Goal: Task Accomplishment & Management: Complete application form

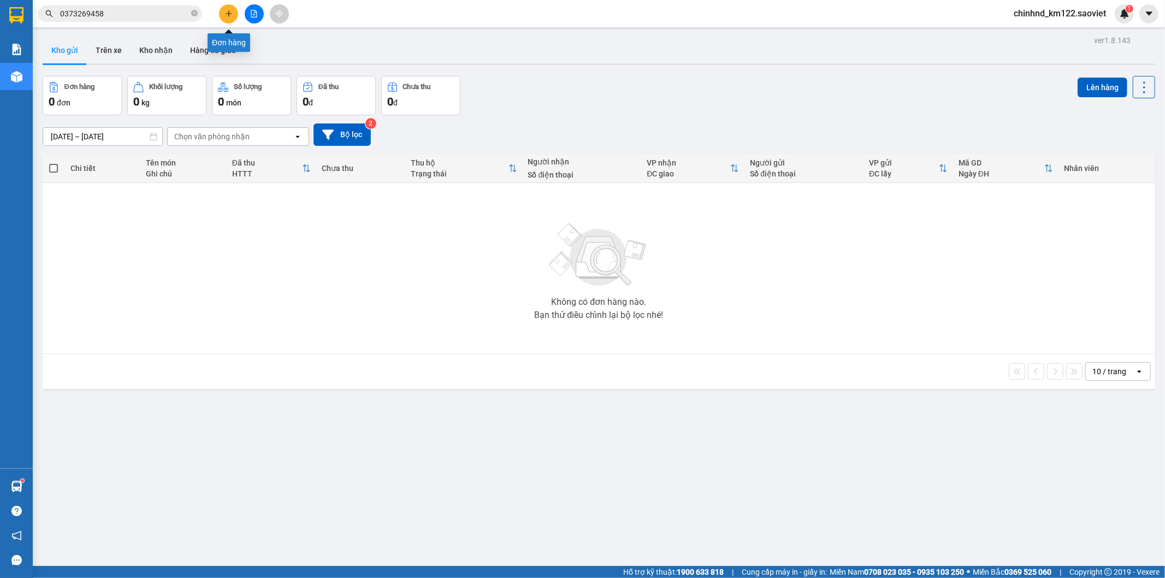
click at [231, 14] on icon "plus" at bounding box center [229, 14] width 8 height 8
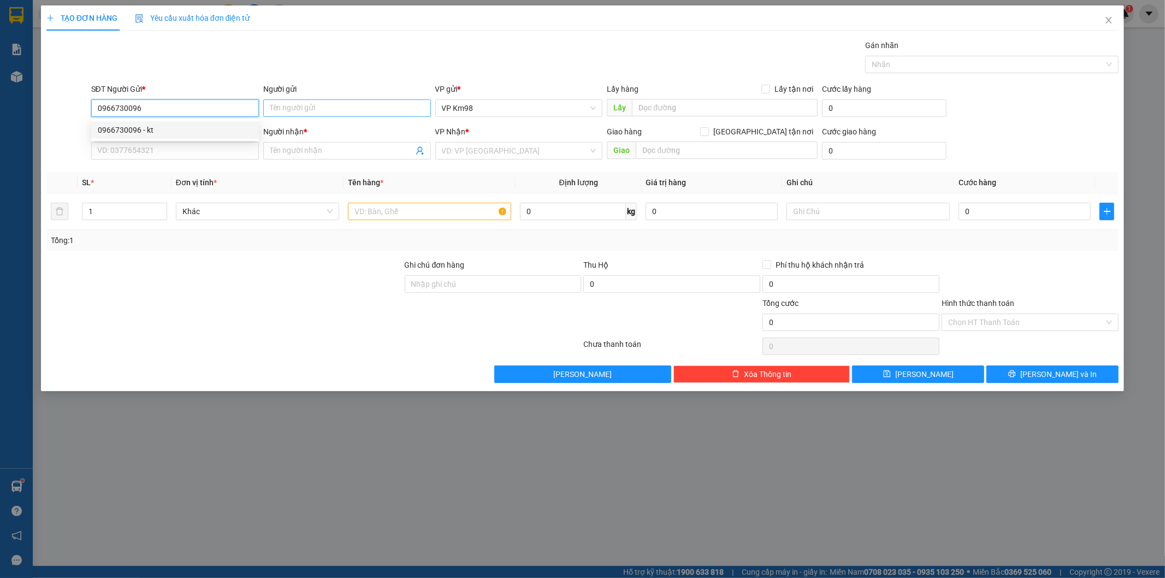
type input "0966730096"
click at [295, 102] on input "Người gửi" at bounding box center [347, 107] width 168 height 17
click at [190, 108] on input "0966730096" at bounding box center [175, 107] width 168 height 17
click at [170, 132] on div "0966730096 - kt" at bounding box center [175, 130] width 155 height 12
type input "kt"
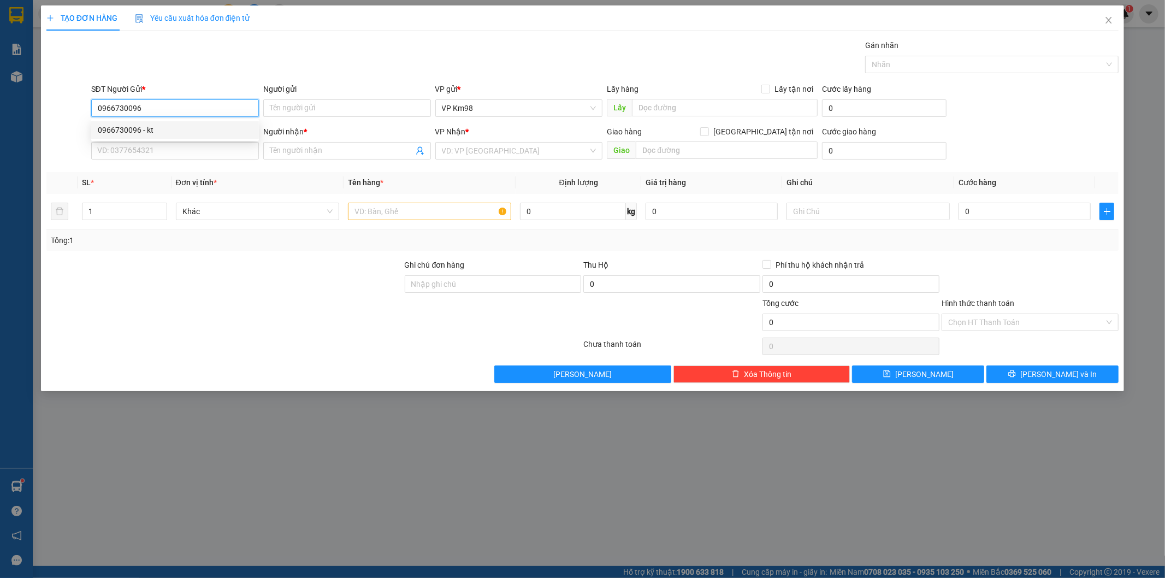
type input "0367538999"
type input "RĂNG HN"
click at [390, 209] on input "text" at bounding box center [429, 211] width 163 height 17
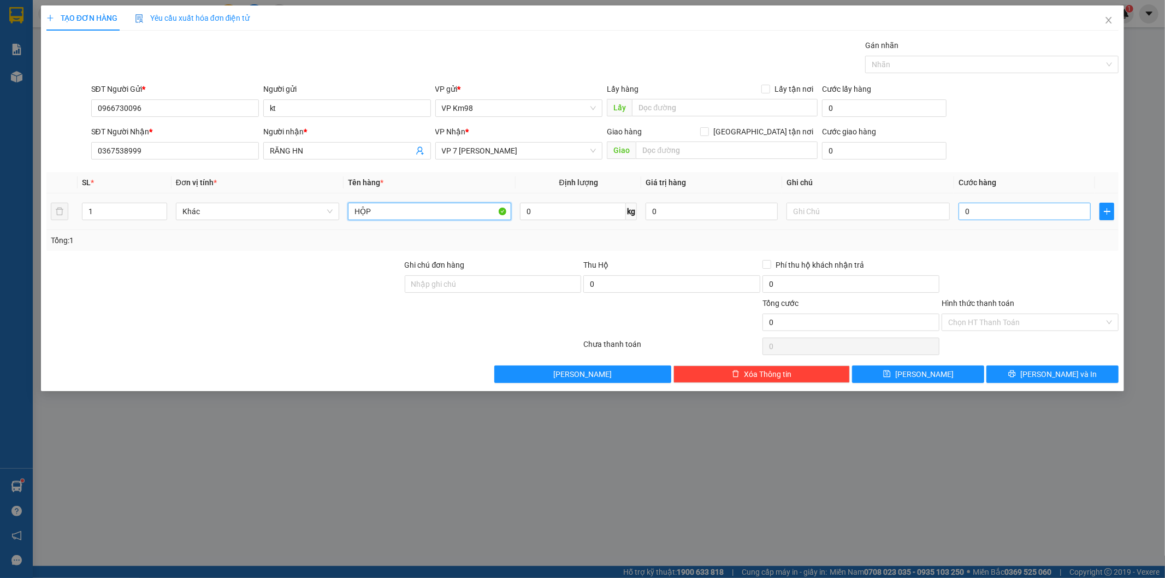
type input "HỘP"
click at [1009, 209] on input "0" at bounding box center [1024, 211] width 132 height 17
type input "5"
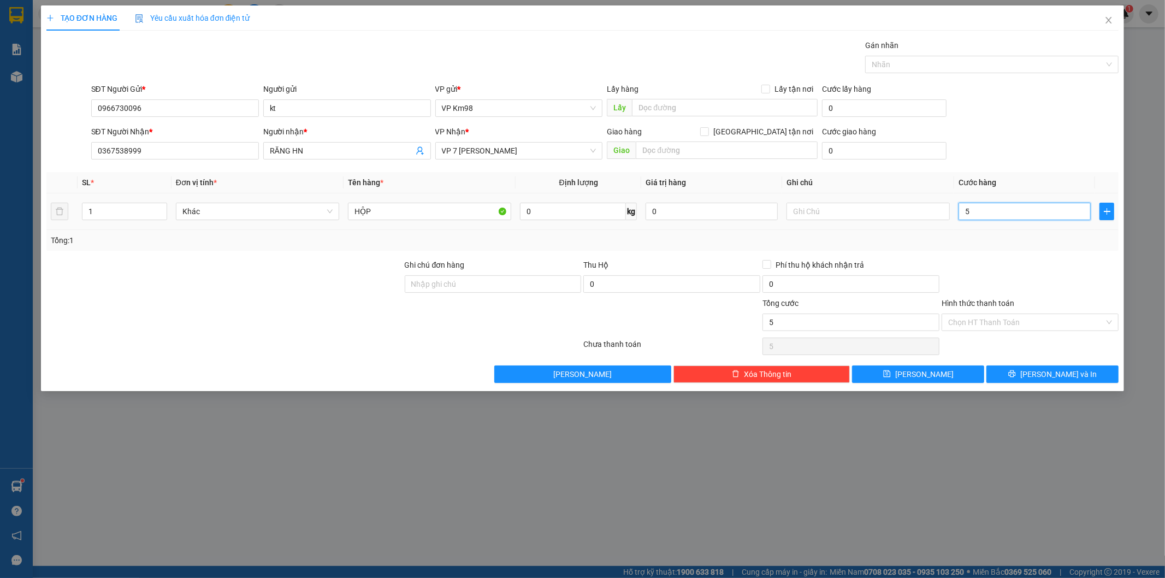
type input "50"
type input "500"
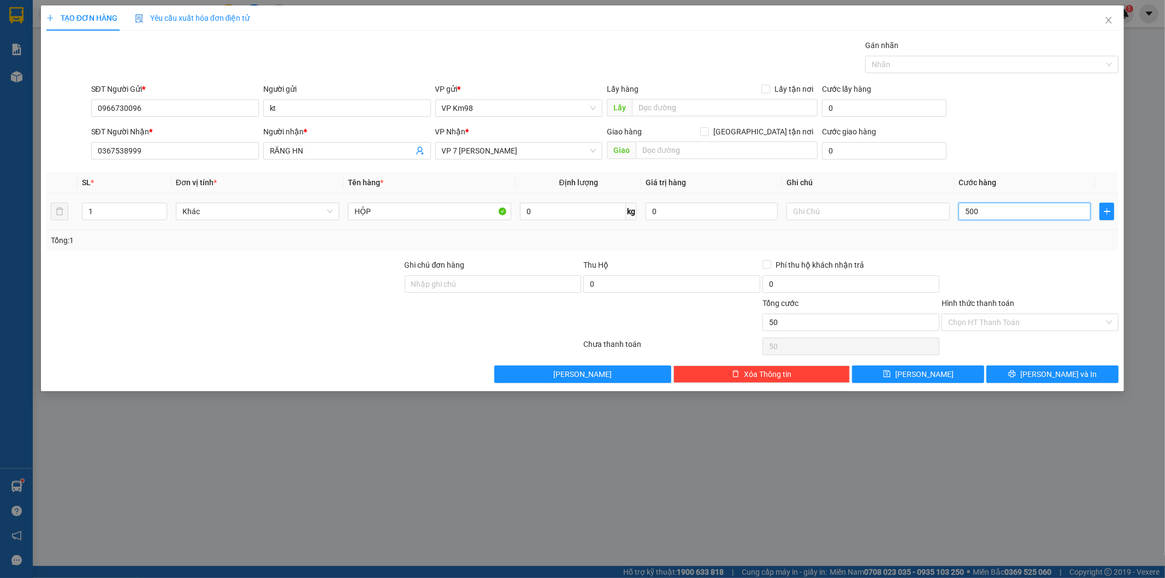
type input "500"
type input "5.000"
type input "50.000"
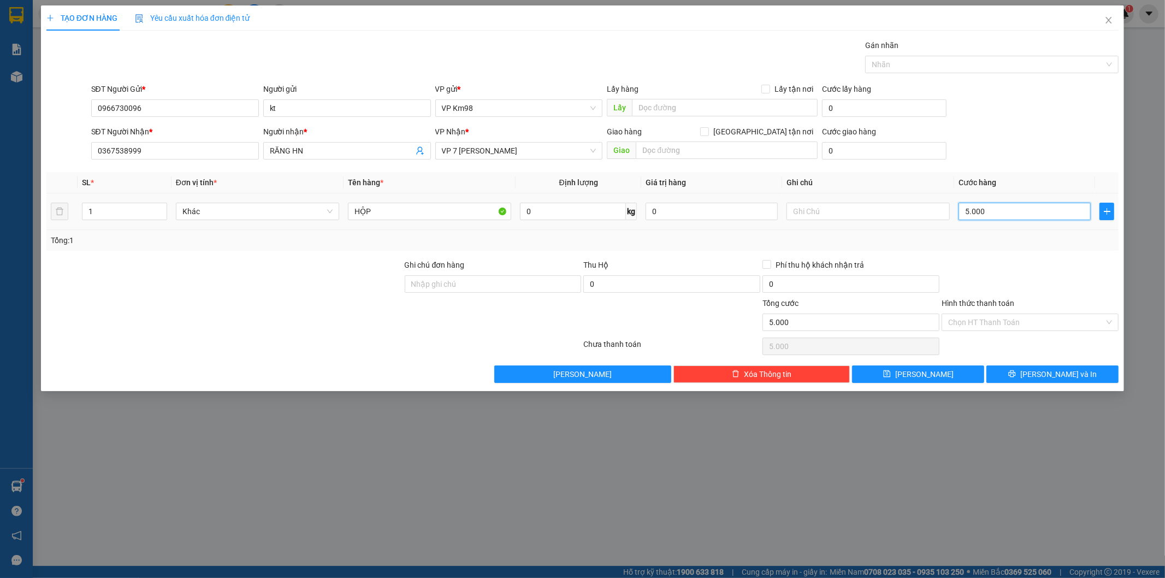
type input "50.000"
drag, startPoint x: 1024, startPoint y: 271, endPoint x: 1018, endPoint y: 336, distance: 65.8
click at [1024, 277] on div at bounding box center [1029, 278] width 179 height 38
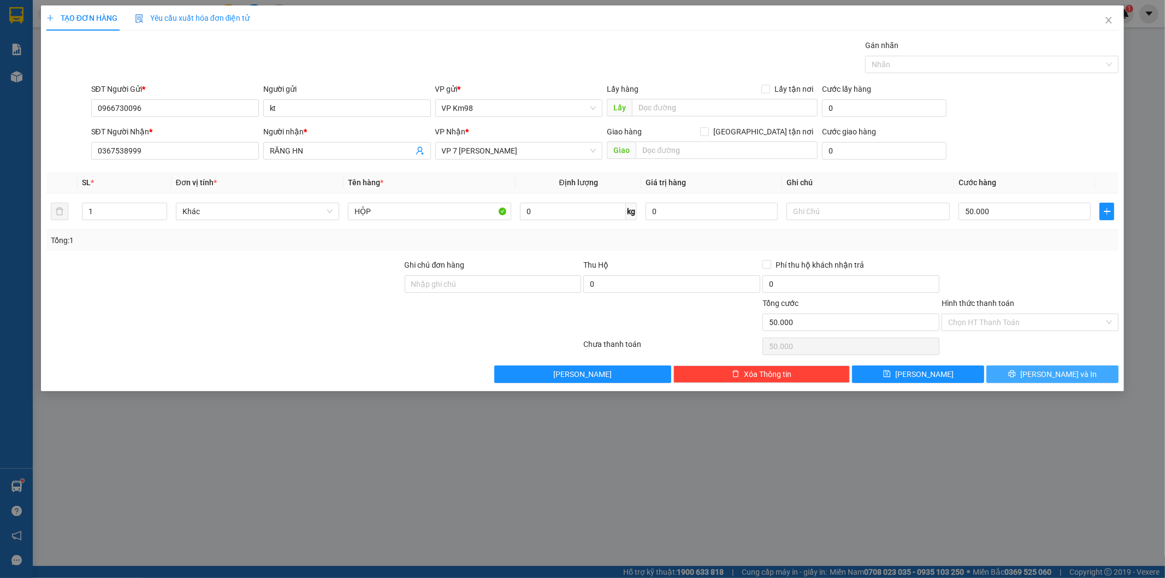
click at [1016, 375] on icon "printer" at bounding box center [1012, 373] width 7 height 7
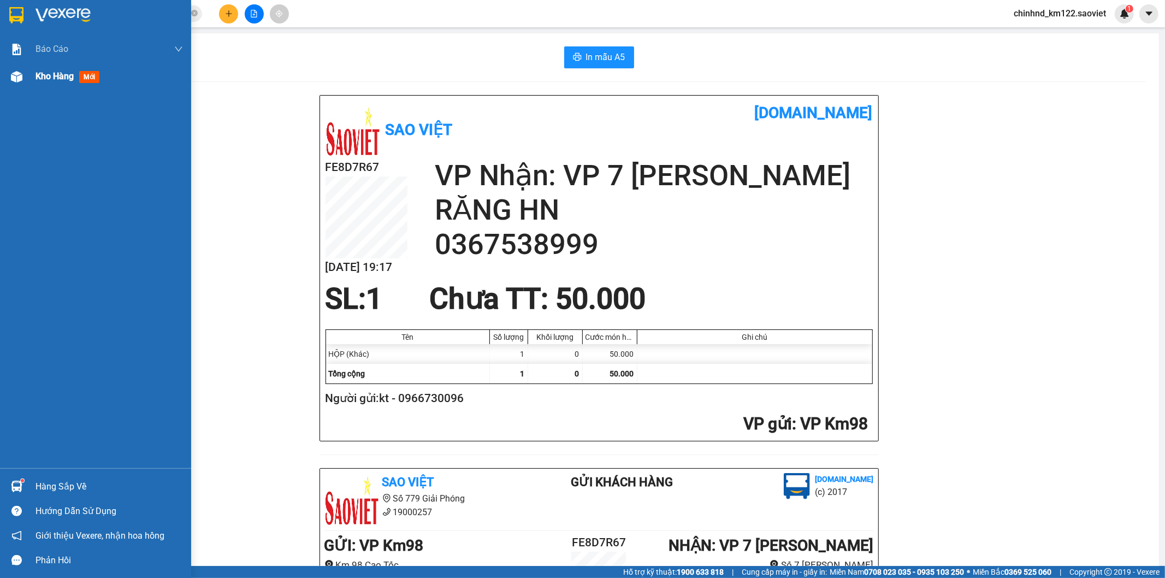
click at [81, 75] on span "mới" at bounding box center [89, 77] width 20 height 12
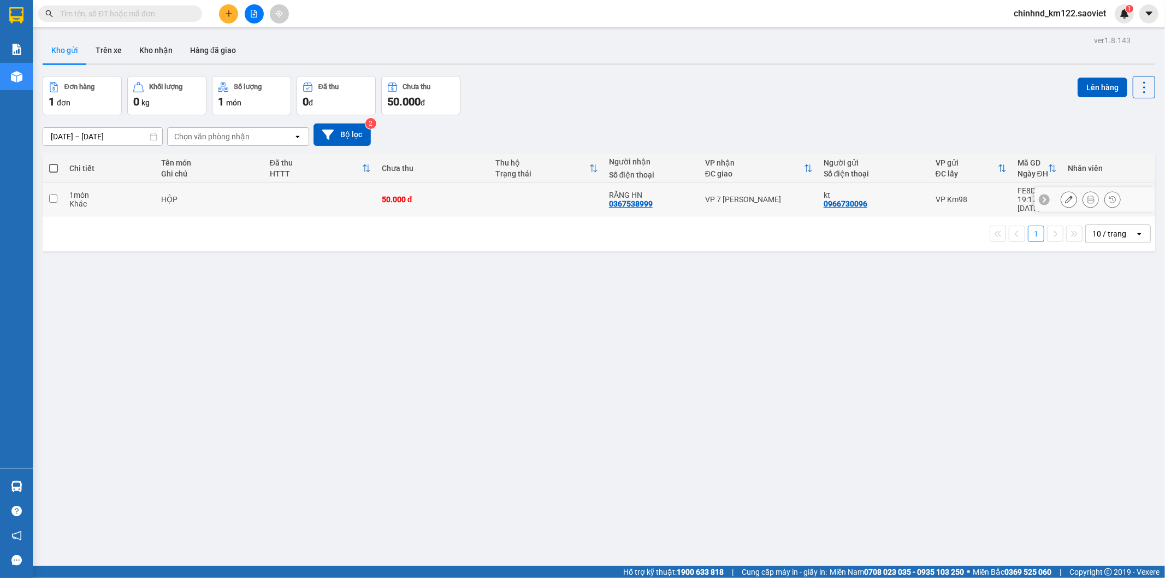
click at [1087, 196] on icon at bounding box center [1091, 200] width 8 height 8
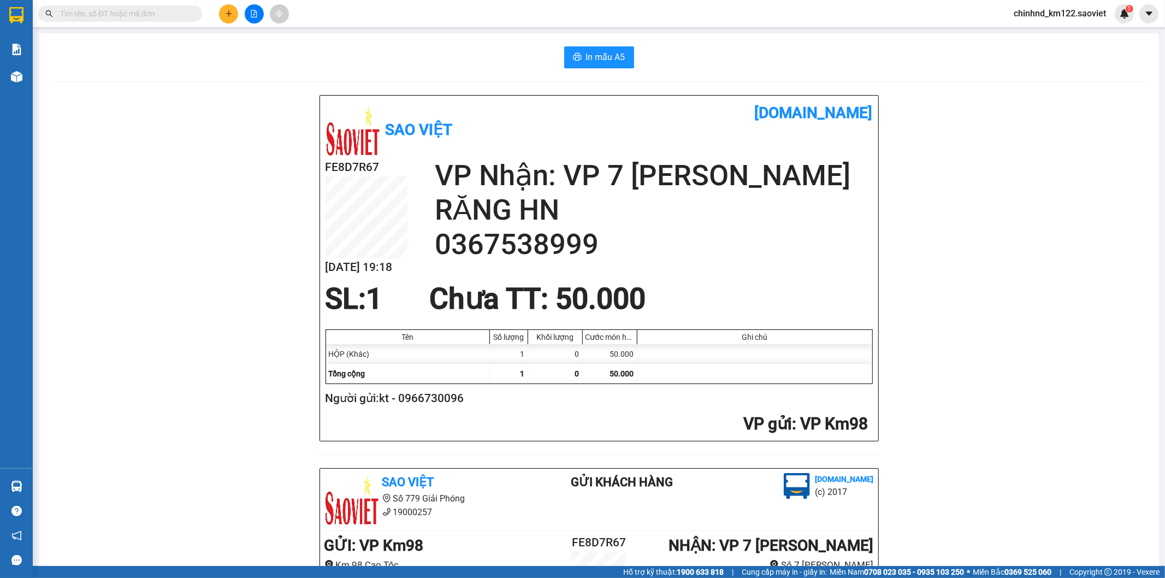
click at [57, 73] on div "In mẫu A5 Sao Việt vexere.com FE8D7R67 14/09 19:18 VP Nhận: VP 7 Phạm Văn Đồng …" at bounding box center [599, 465] width 1120 height 864
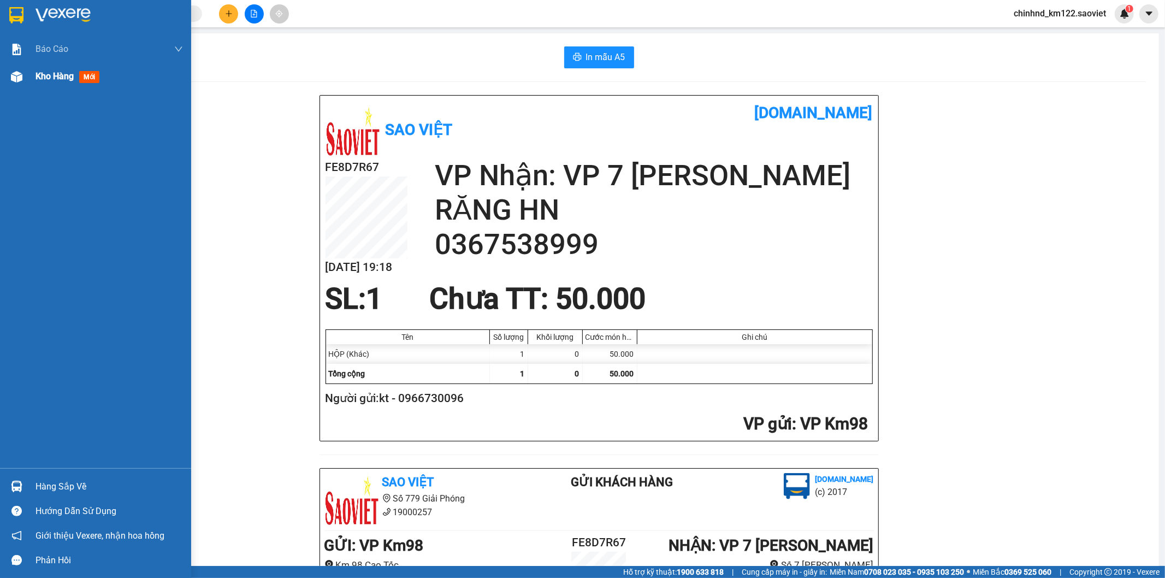
click at [95, 78] on span "mới" at bounding box center [89, 77] width 20 height 12
click at [93, 78] on span "mới" at bounding box center [89, 77] width 20 height 12
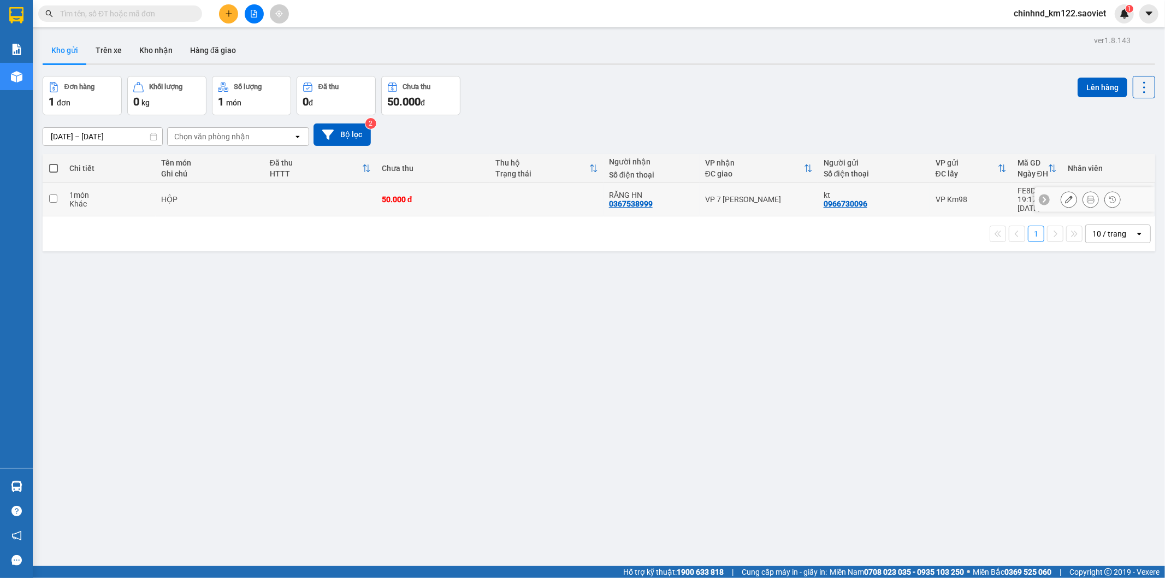
drag, startPoint x: 327, startPoint y: 187, endPoint x: 452, endPoint y: 158, distance: 128.9
click at [327, 188] on td at bounding box center [320, 199] width 112 height 33
checkbox input "true"
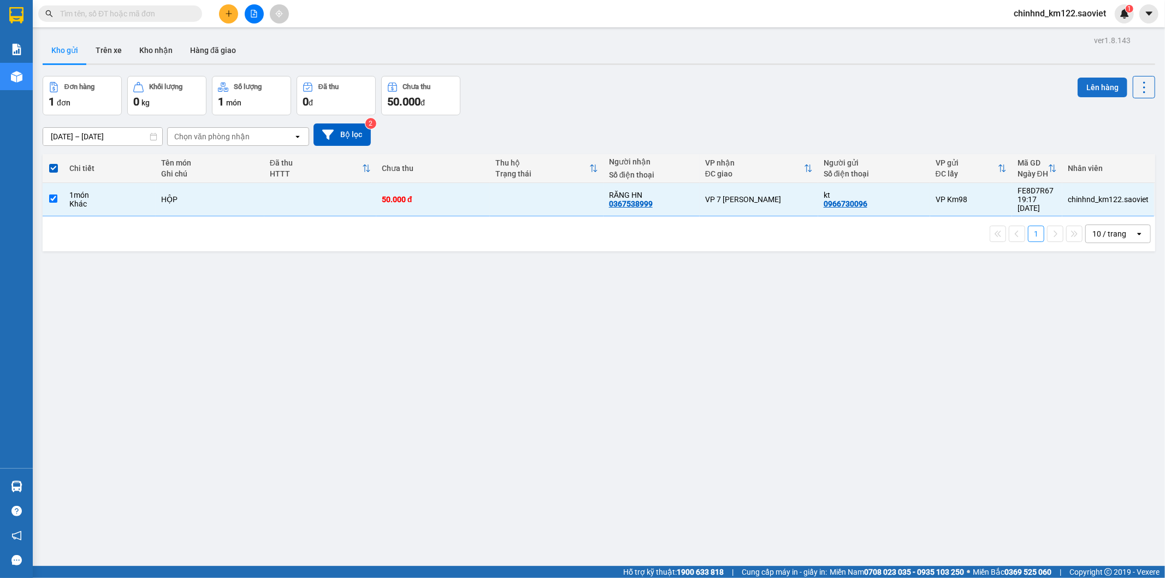
click at [1098, 94] on button "Lên hàng" at bounding box center [1102, 88] width 50 height 20
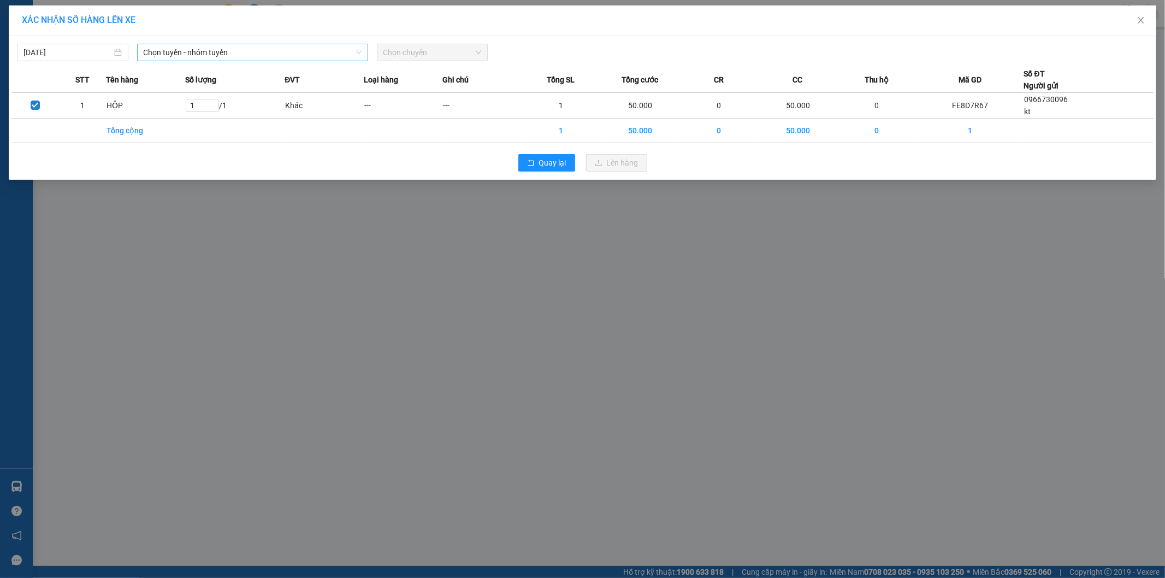
click at [225, 51] on span "Chọn tuyến - nhóm tuyến" at bounding box center [253, 52] width 218 height 16
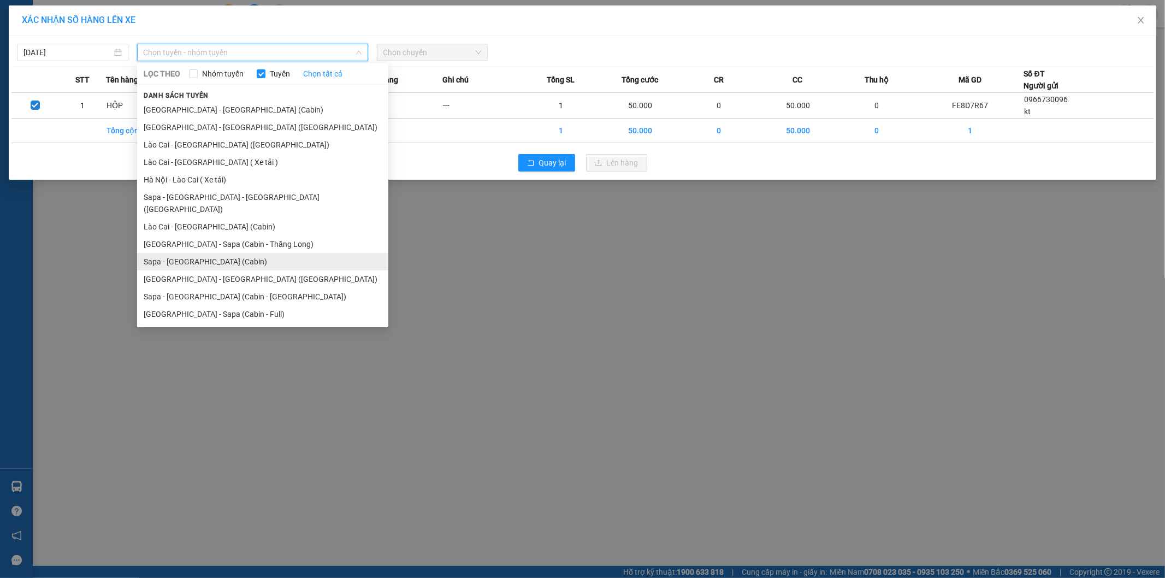
click at [174, 257] on li "Sapa - Hà Nội (Cabin)" at bounding box center [262, 261] width 251 height 17
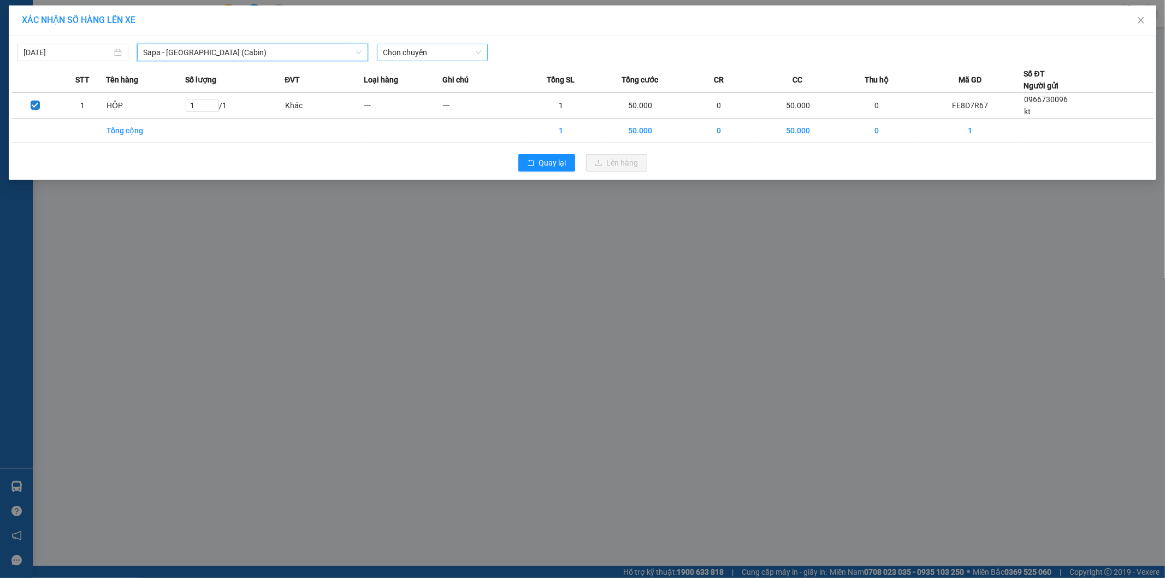
click at [400, 55] on span "Chọn chuyến" at bounding box center [432, 52] width 98 height 16
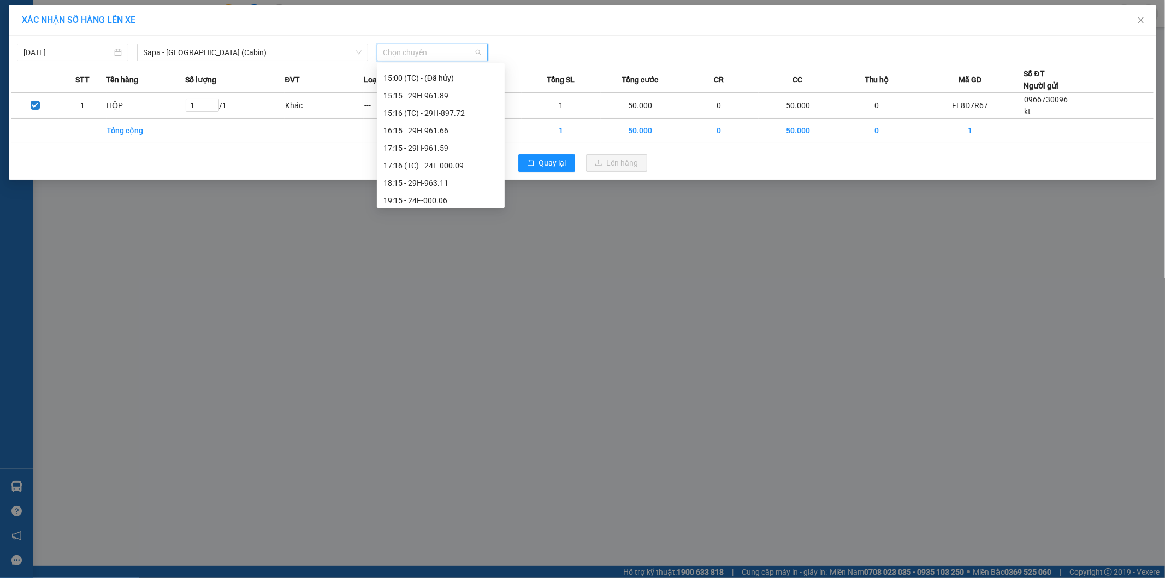
scroll to position [364, 0]
drag, startPoint x: 425, startPoint y: 114, endPoint x: 461, endPoint y: 125, distance: 37.7
click at [427, 114] on div "15:16 (TC) - 29H-897.72" at bounding box center [440, 112] width 115 height 12
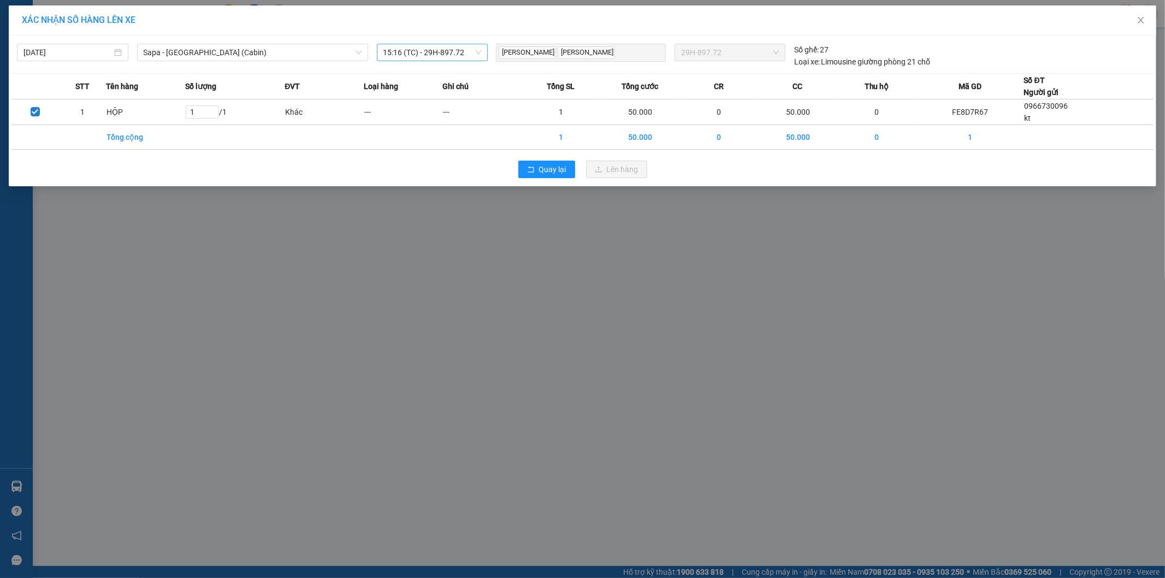
click at [453, 52] on span "15:16 (TC) - 29H-897.72" at bounding box center [432, 52] width 98 height 16
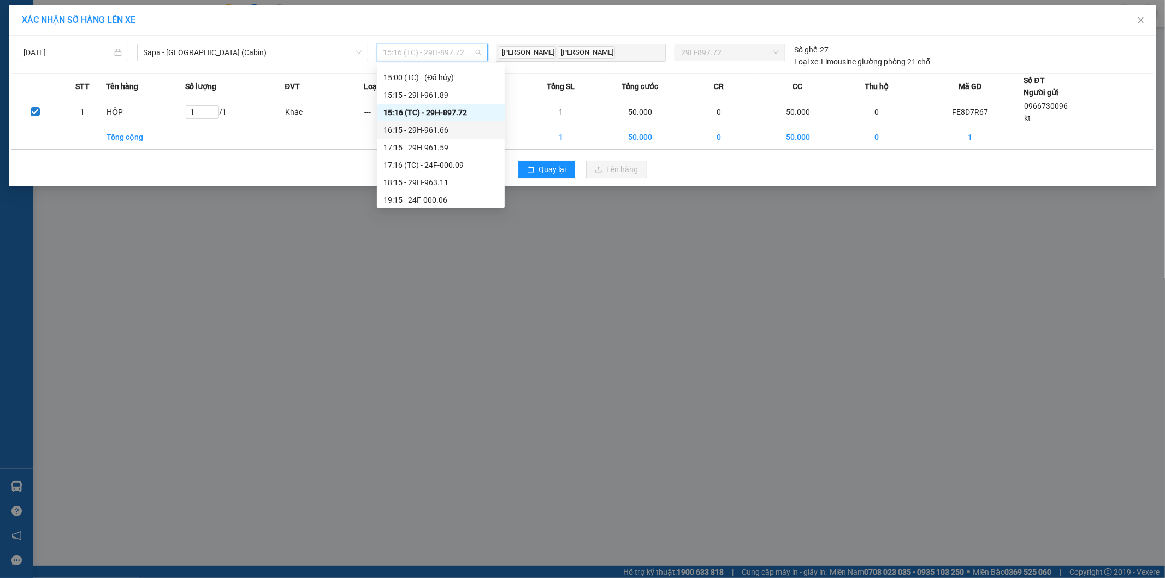
click at [436, 132] on div "16:15 - 29H-961.66" at bounding box center [440, 130] width 115 height 12
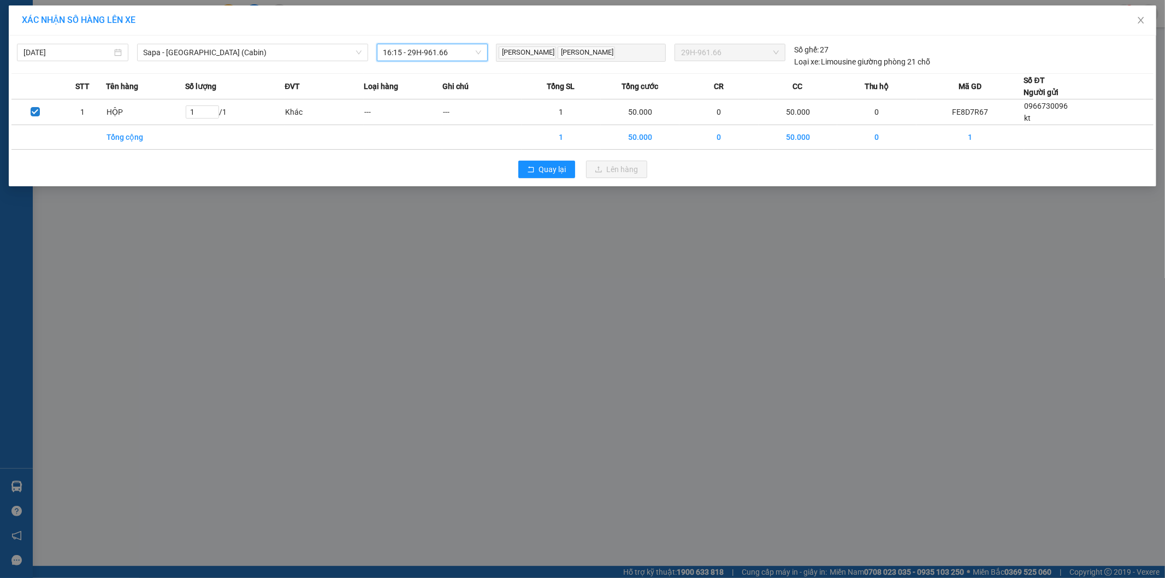
click at [466, 55] on span "16:15 - 29H-961.66" at bounding box center [432, 52] width 98 height 16
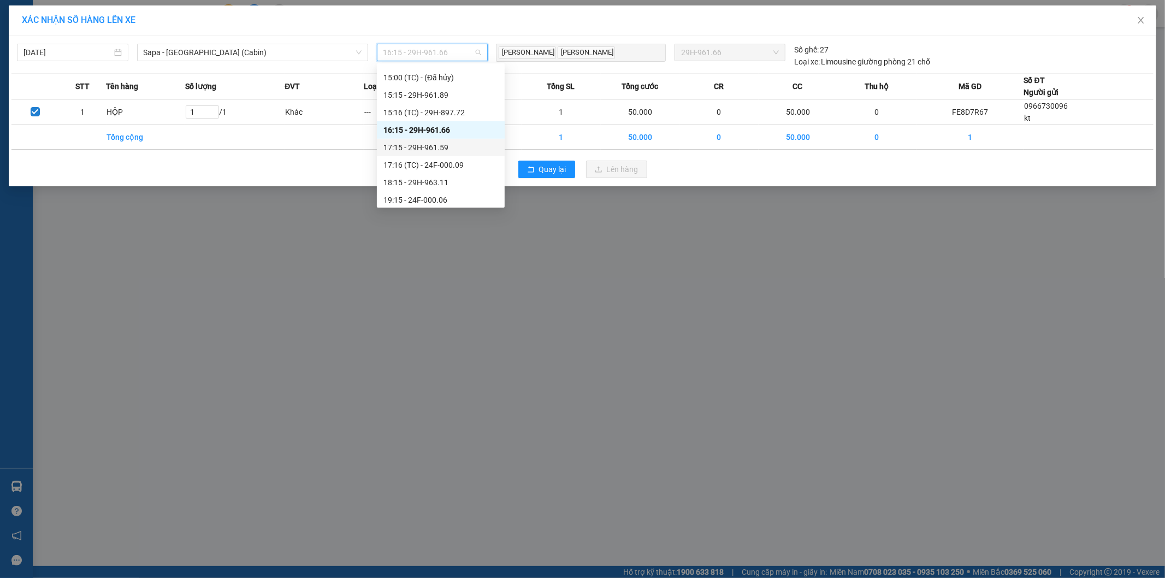
click at [440, 144] on div "17:15 - 29H-961.59" at bounding box center [440, 147] width 115 height 12
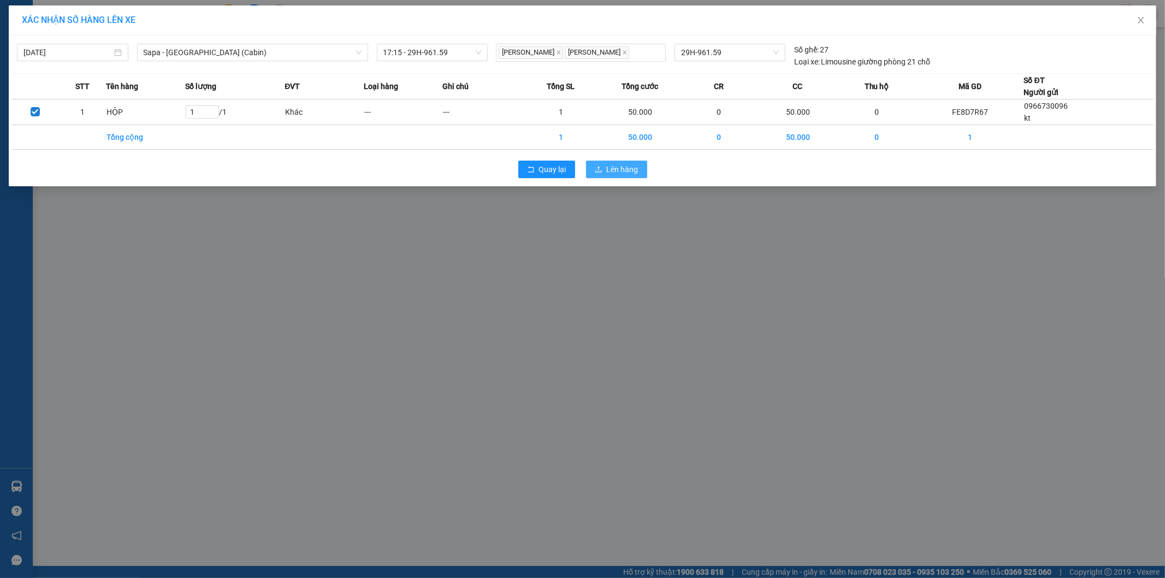
click at [611, 164] on span "Lên hàng" at bounding box center [623, 169] width 32 height 12
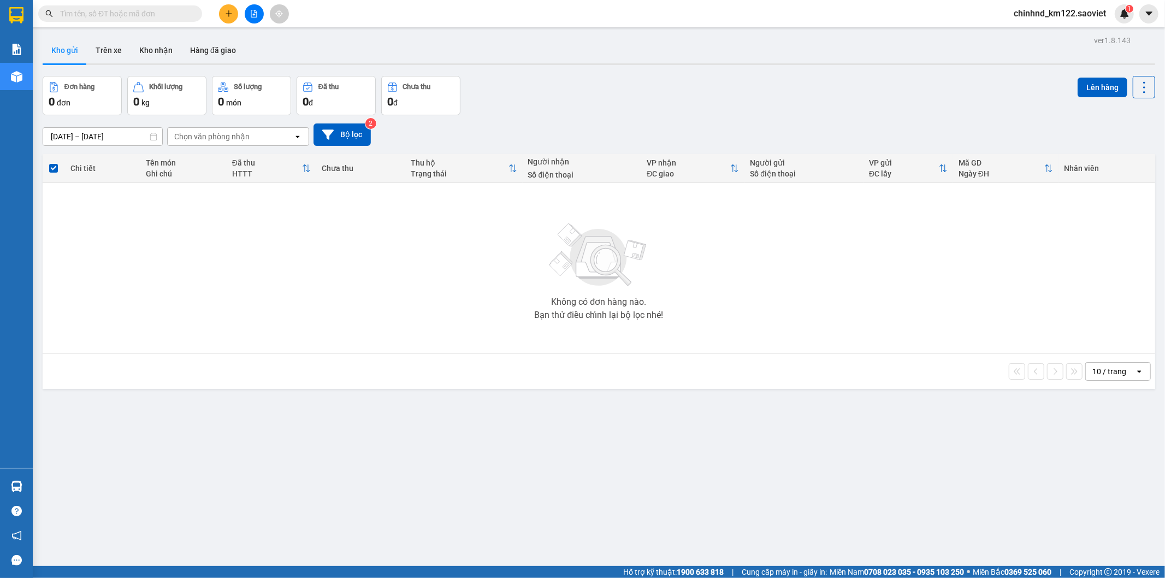
click at [157, 4] on div "Kết quả tìm kiếm ( 0 ) Bộ lọc No Data" at bounding box center [106, 13] width 213 height 19
click at [106, 9] on input "text" at bounding box center [124, 14] width 129 height 12
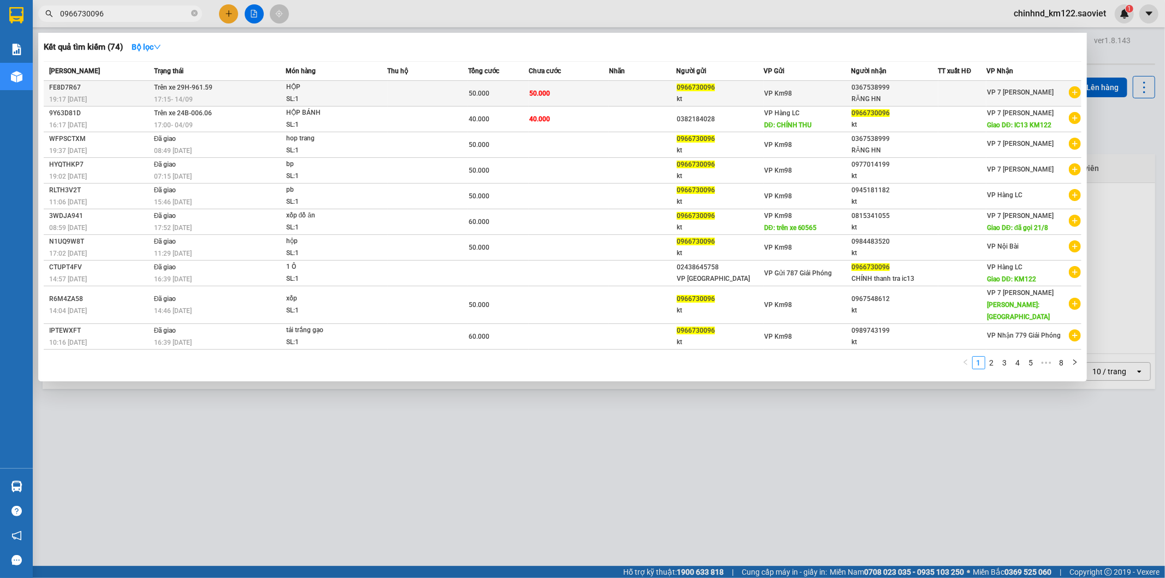
type input "0966730096"
click at [848, 97] on div "VP Km98" at bounding box center [807, 93] width 86 height 12
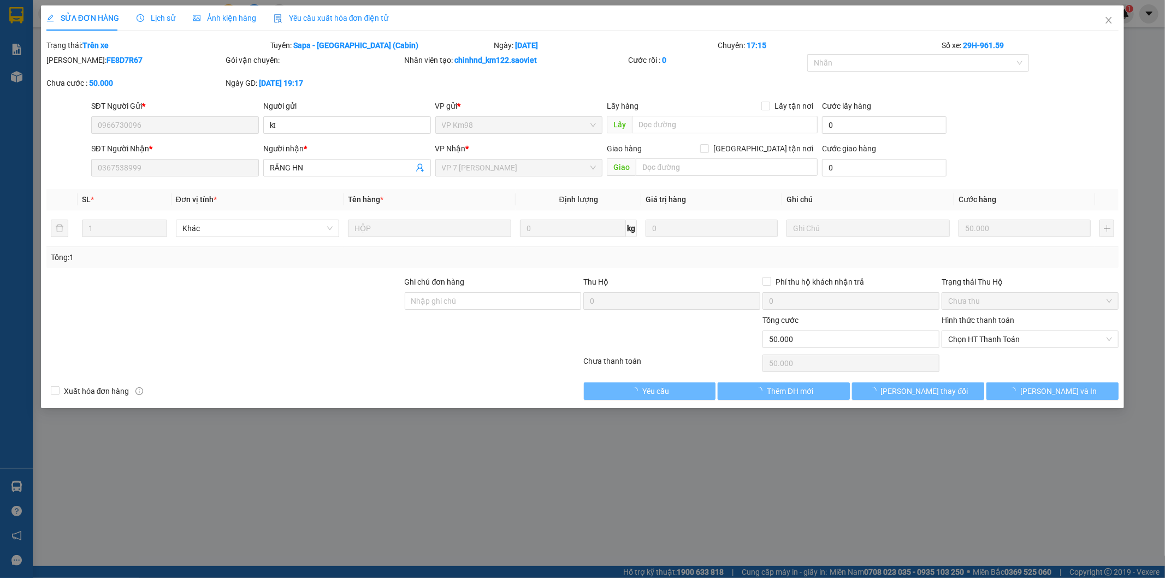
type input "0966730096"
type input "kt"
type input "0367538999"
type input "RĂNG HN"
type input "50.000"
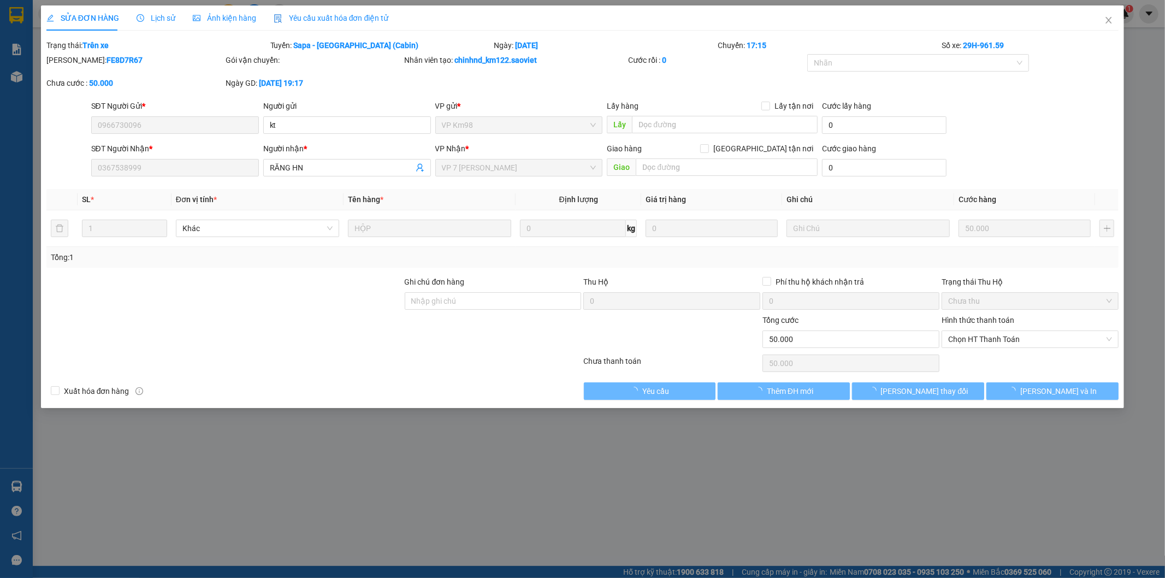
type input "50.000"
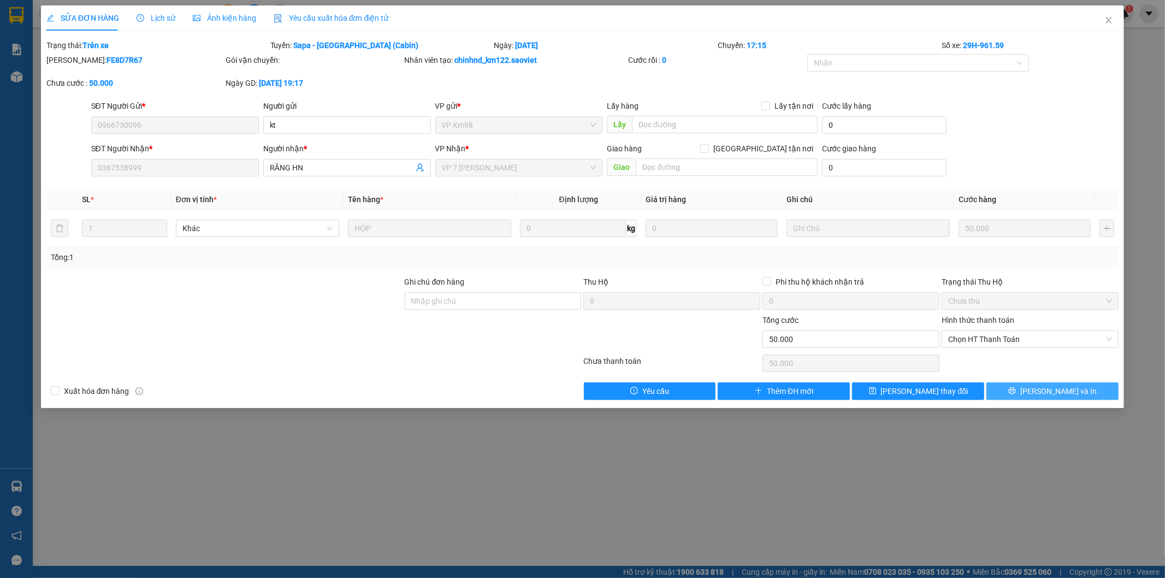
click at [1027, 388] on button "[PERSON_NAME] và In" at bounding box center [1052, 390] width 132 height 17
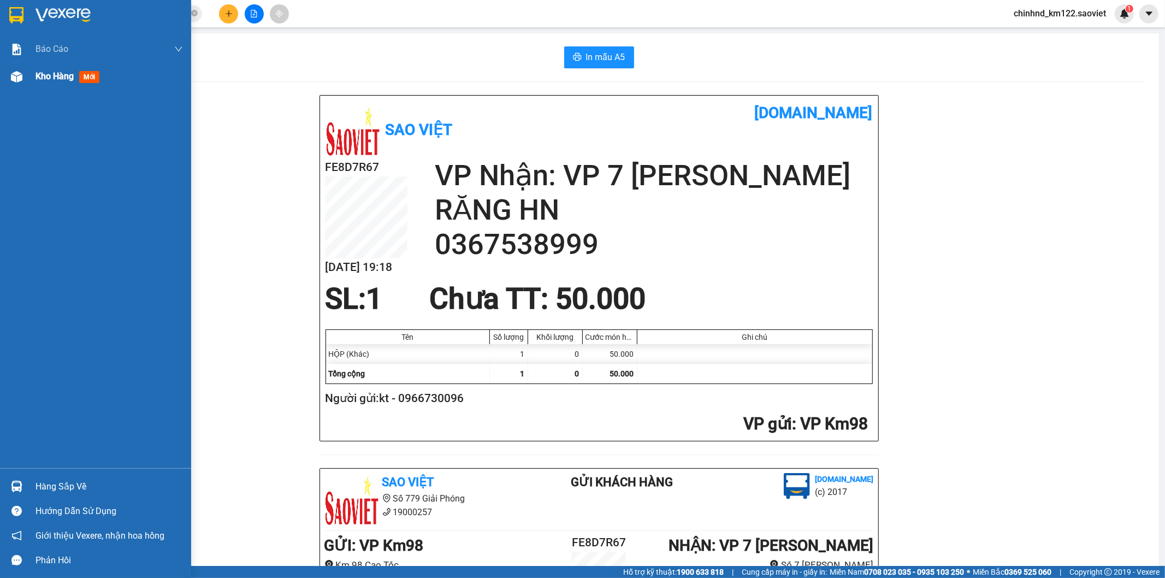
click at [63, 90] on div "Kho hàng mới" at bounding box center [108, 76] width 147 height 27
click at [63, 88] on div "Kho hàng mới" at bounding box center [108, 76] width 147 height 27
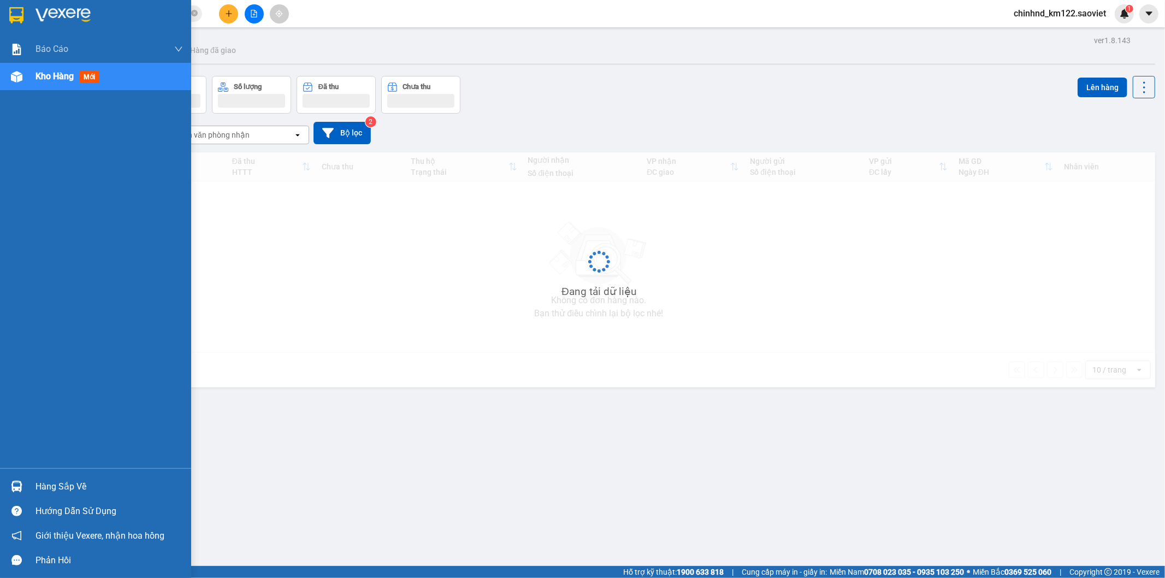
click at [64, 88] on div "Kho hàng mới" at bounding box center [108, 76] width 147 height 27
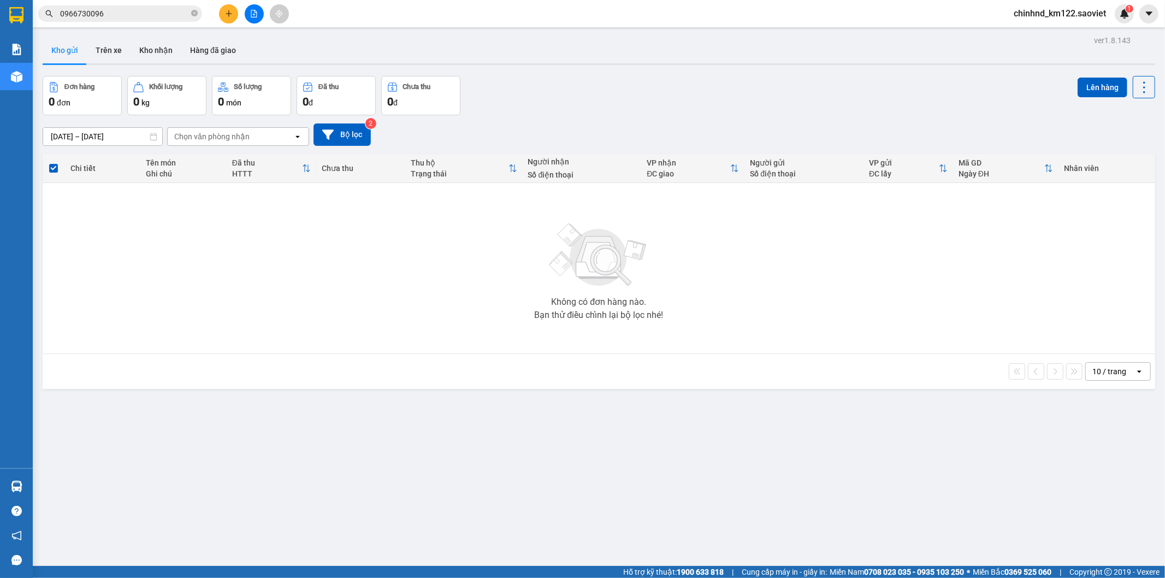
click at [138, 17] on input "0966730096" at bounding box center [124, 14] width 129 height 12
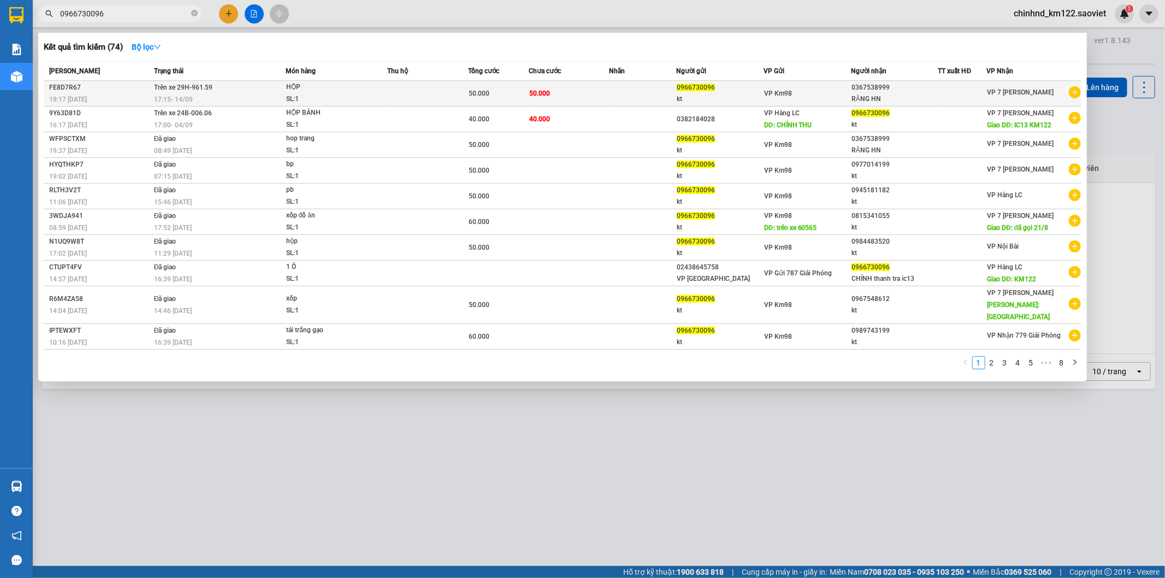
click at [514, 84] on td "50.000" at bounding box center [498, 94] width 61 height 26
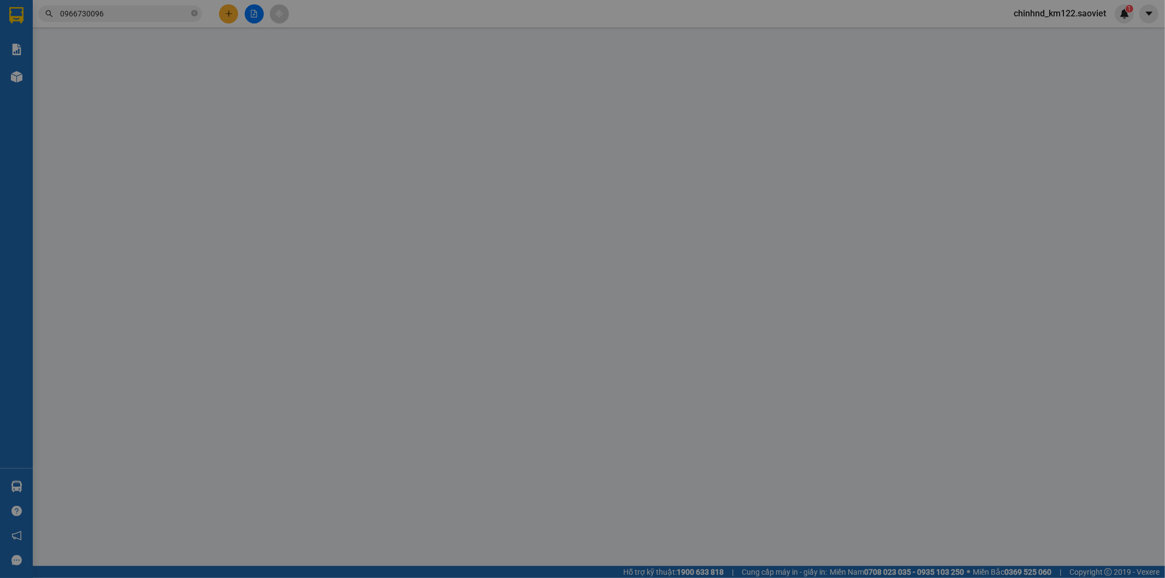
type input "0966730096"
type input "kt"
type input "0367538999"
type input "RĂNG HN"
type input "50.000"
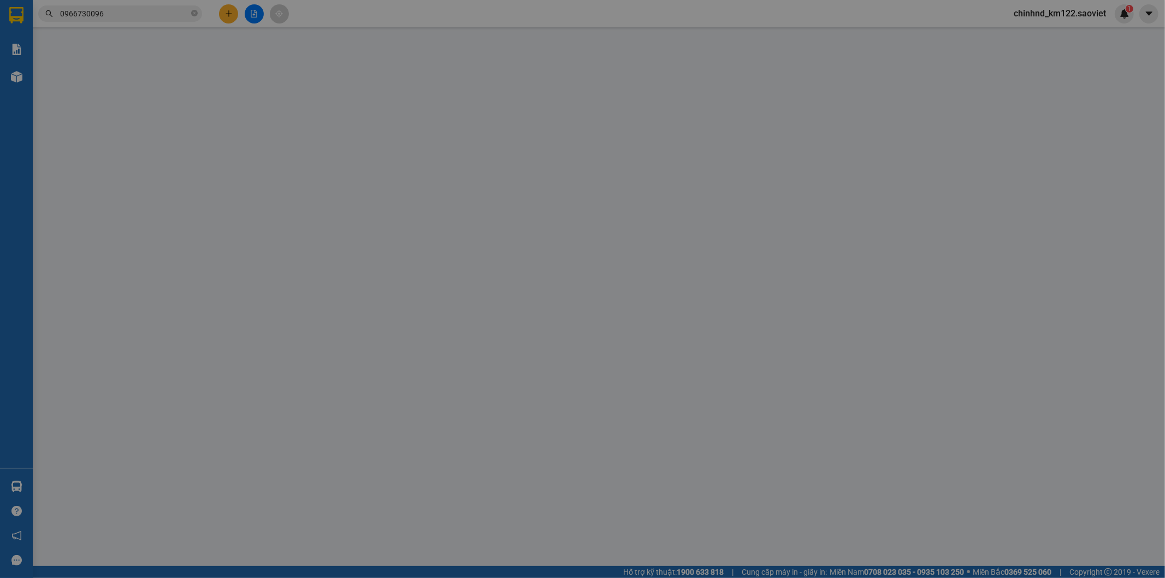
type input "50.000"
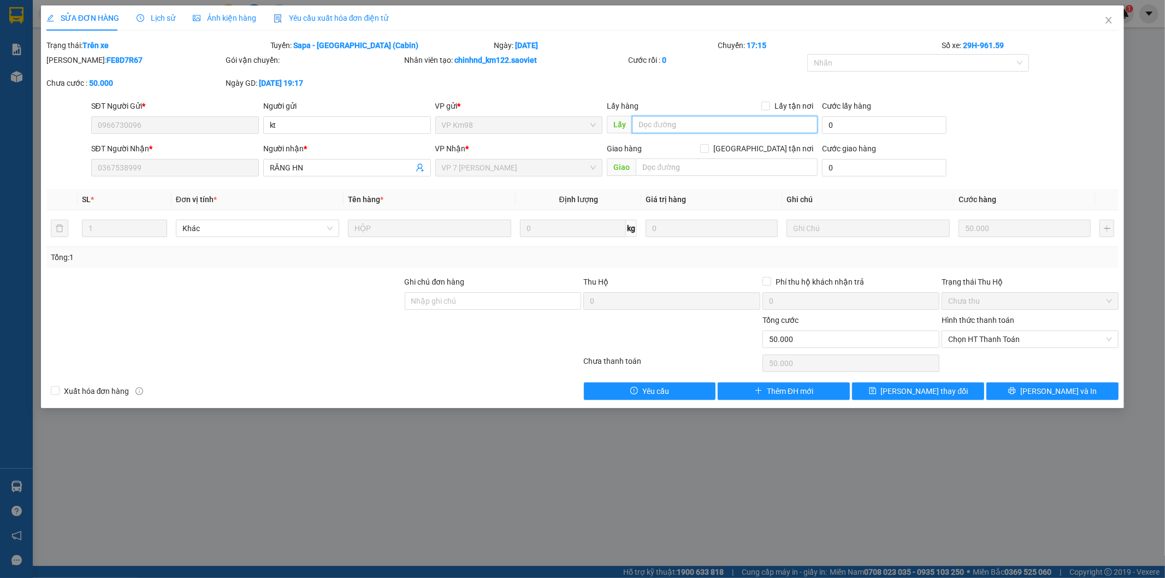
click at [662, 122] on input "text" at bounding box center [725, 124] width 186 height 17
type input "L"
click at [652, 126] on input "TRÊN XE 772" at bounding box center [725, 124] width 186 height 17
click at [667, 117] on input "TRÊN XE 772" at bounding box center [725, 124] width 186 height 17
type input "TRÊN XE 89772"
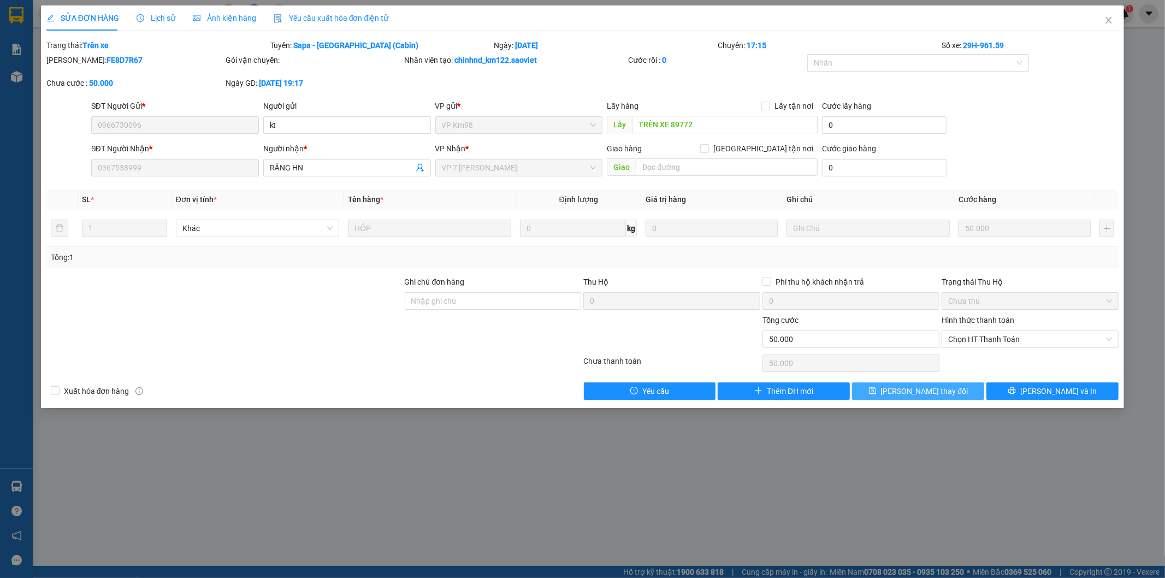
click at [928, 395] on span "Lưu thay đổi" at bounding box center [924, 391] width 87 height 12
